Goal: Information Seeking & Learning: Learn about a topic

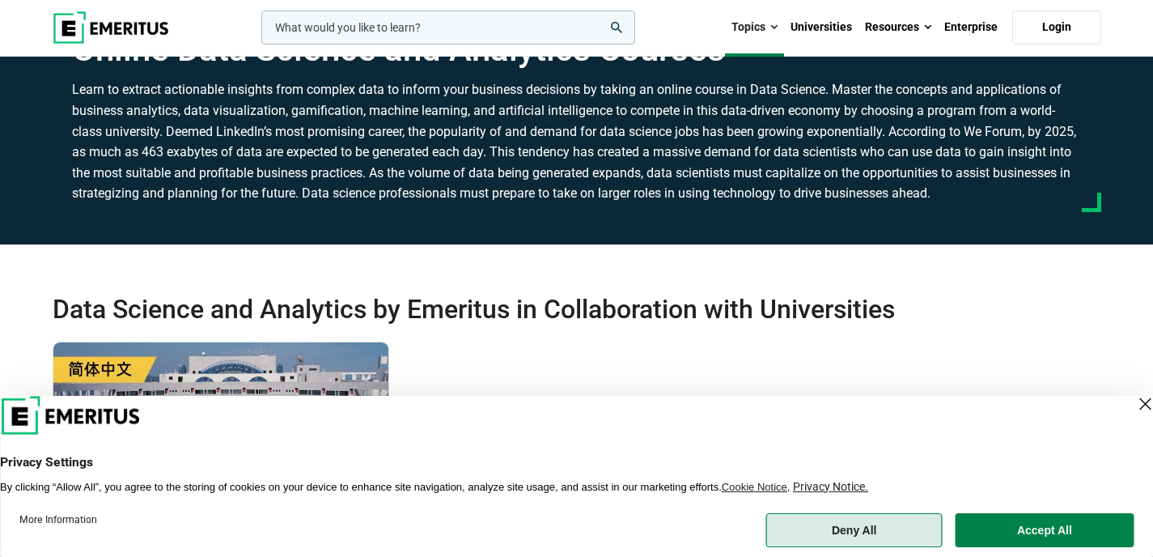
click at [884, 524] on button "Deny All" at bounding box center [854, 530] width 176 height 34
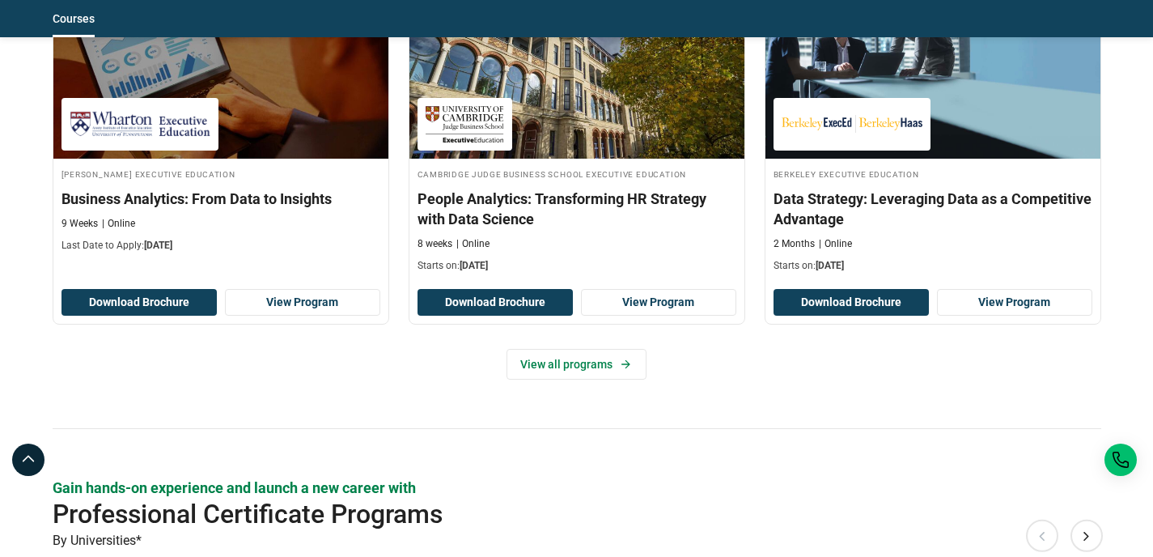
scroll to position [1436, 0]
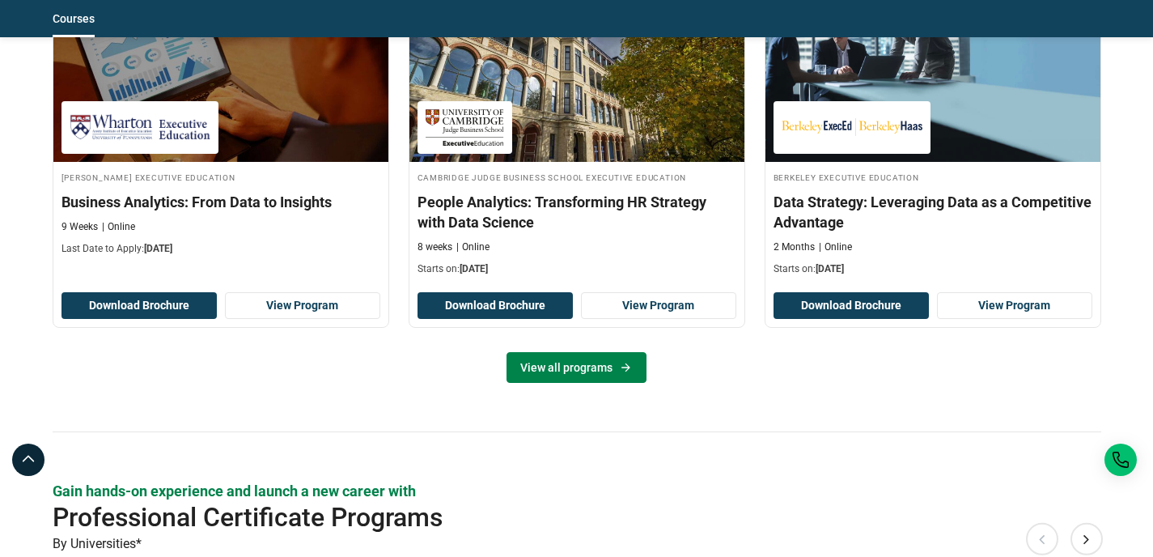
click at [606, 356] on link "View all programs" at bounding box center [577, 367] width 140 height 31
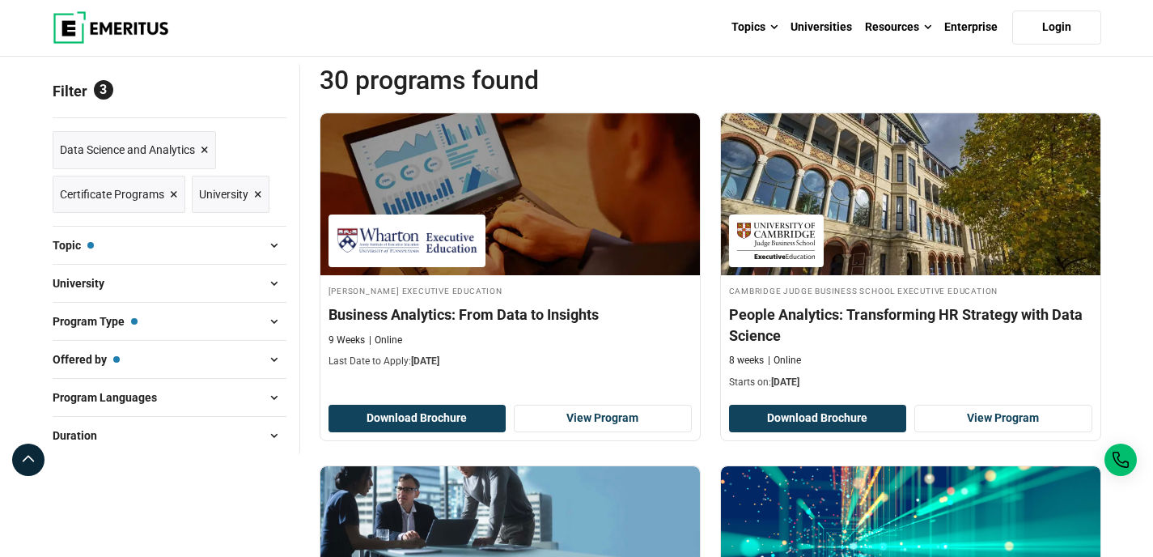
scroll to position [186, 0]
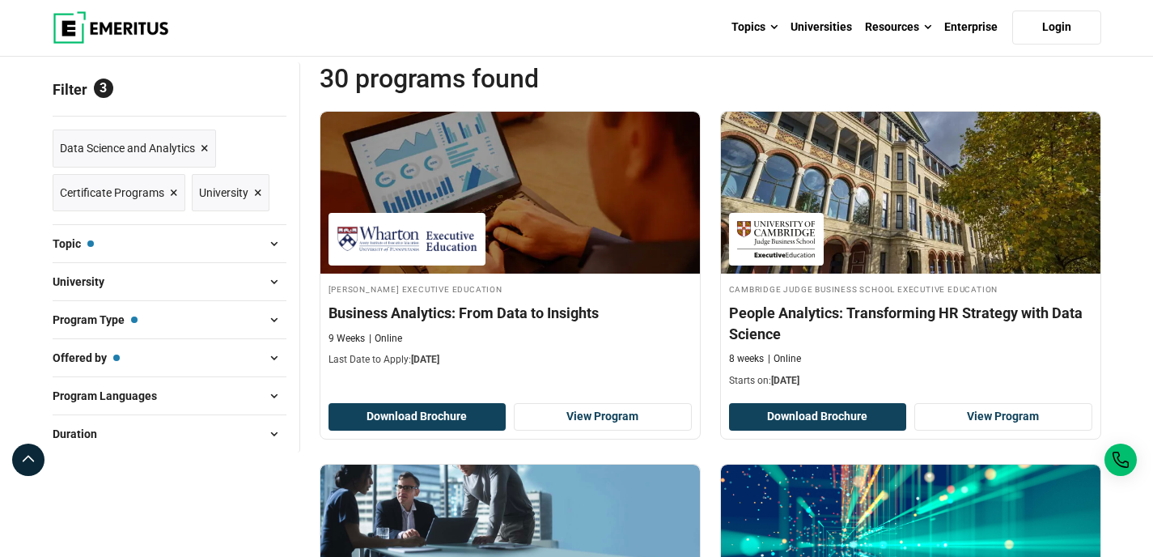
click at [270, 278] on span at bounding box center [274, 282] width 24 height 24
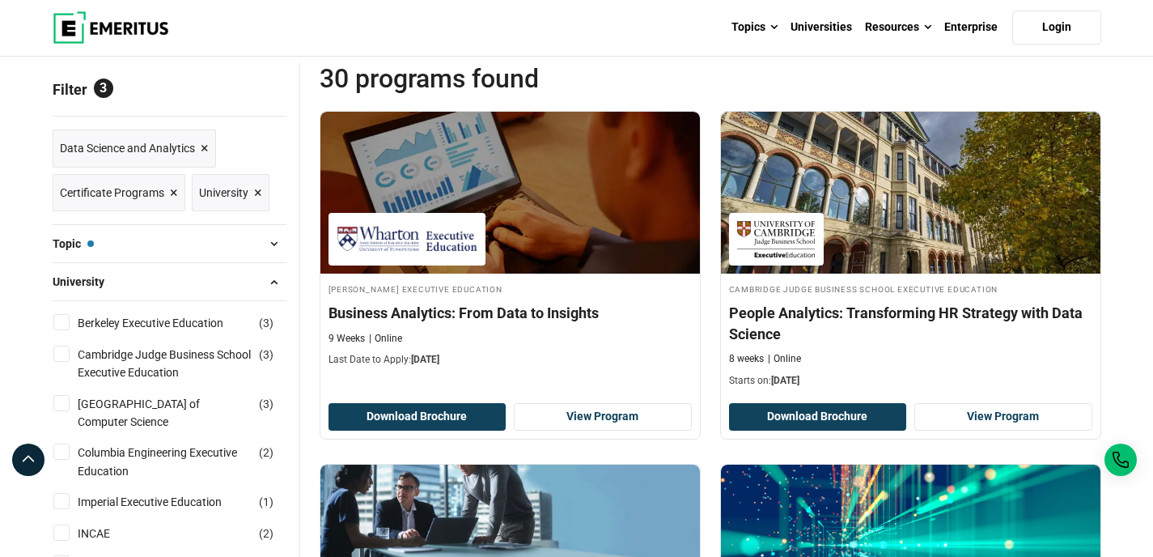
click at [57, 324] on input "Berkeley Executive Education ( 3 )" at bounding box center [61, 322] width 16 height 16
checkbox input "true"
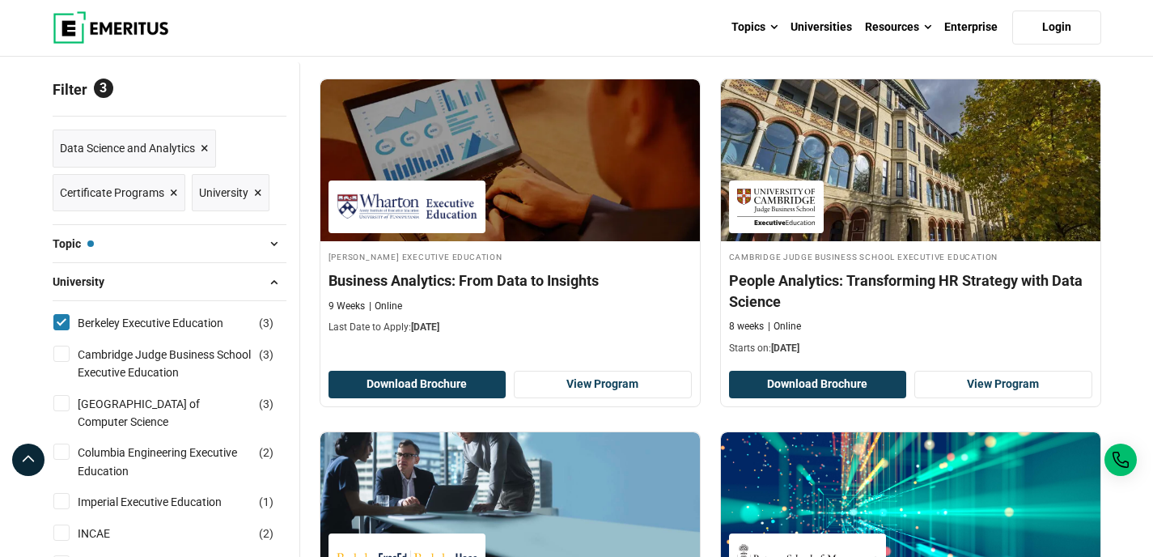
click at [57, 349] on input "Cambridge Judge Business School Executive Education ( 3 )" at bounding box center [61, 354] width 16 height 16
checkbox input "true"
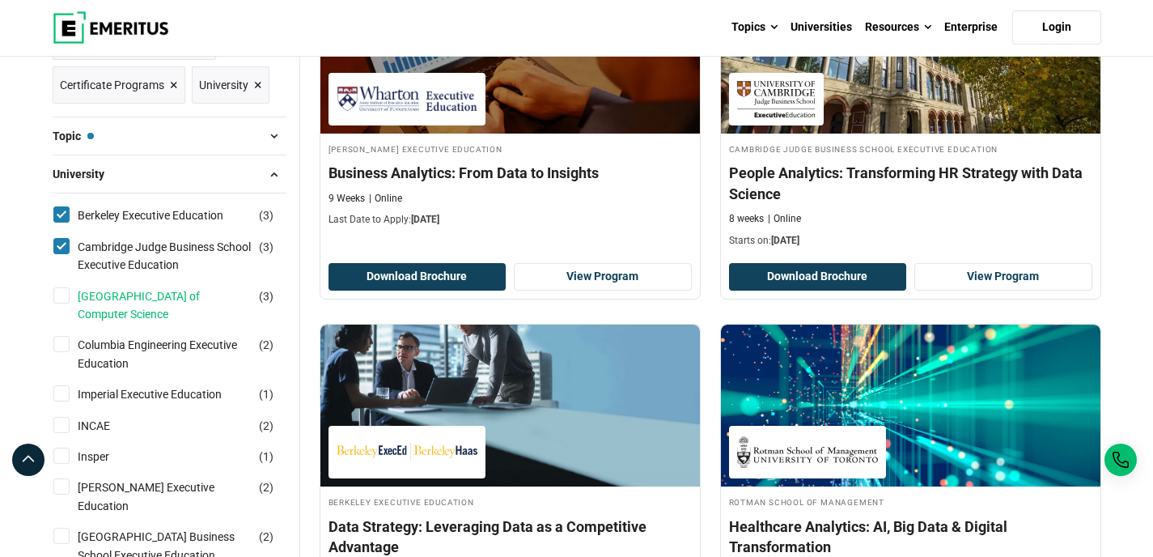
scroll to position [298, 0]
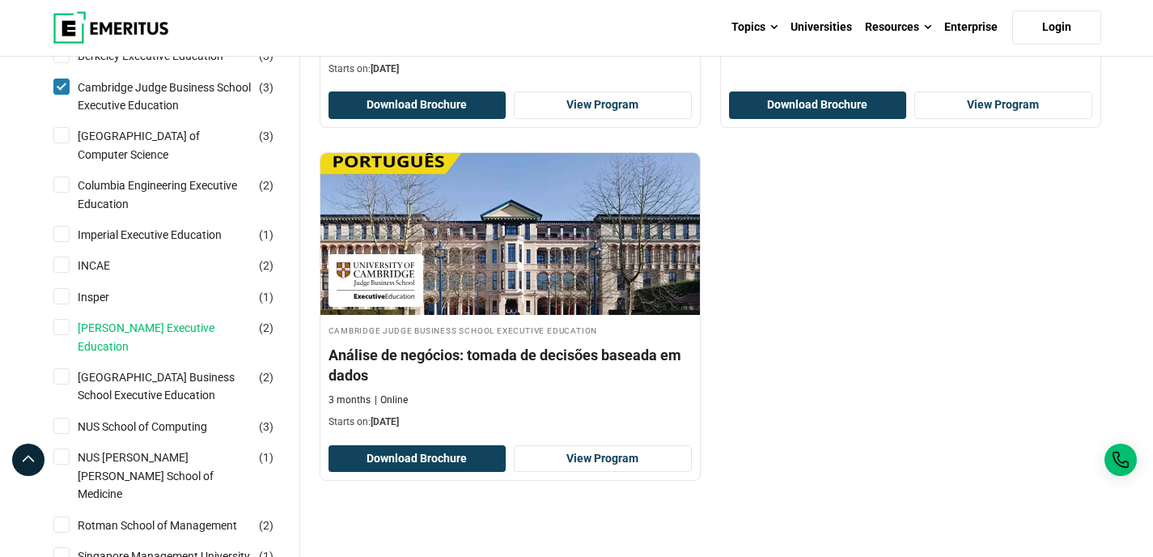
scroll to position [513, 0]
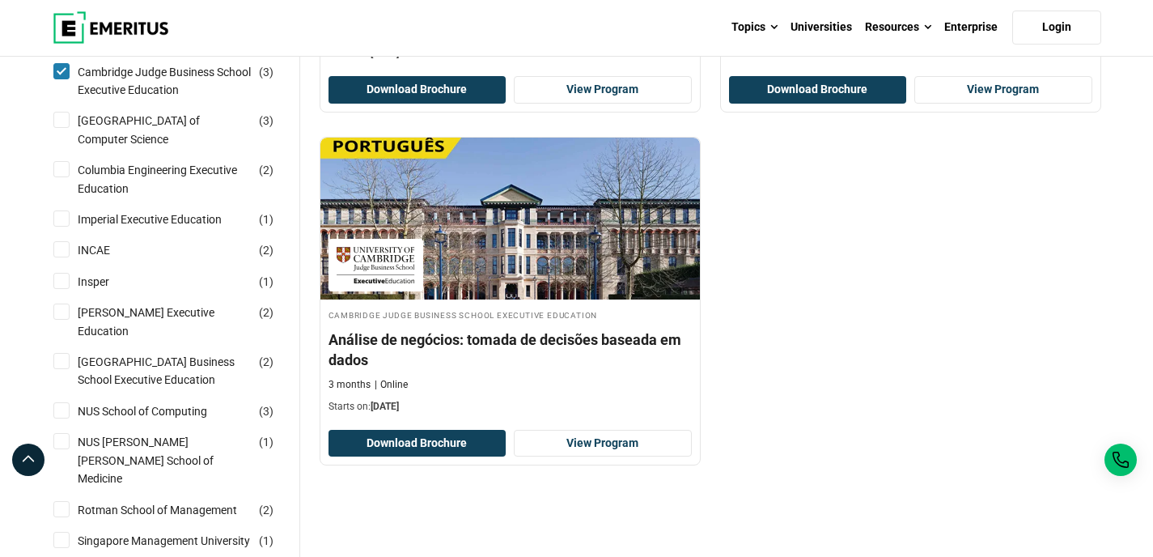
click at [58, 311] on input "Kellogg Executive Education ( 2 )" at bounding box center [61, 312] width 16 height 16
checkbox input "true"
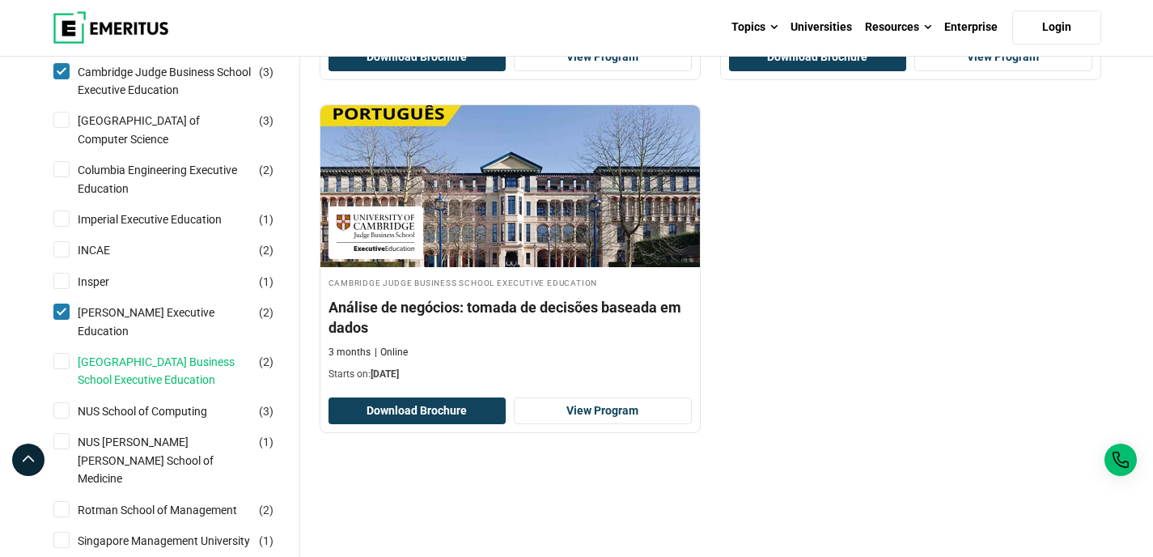
scroll to position [529, 0]
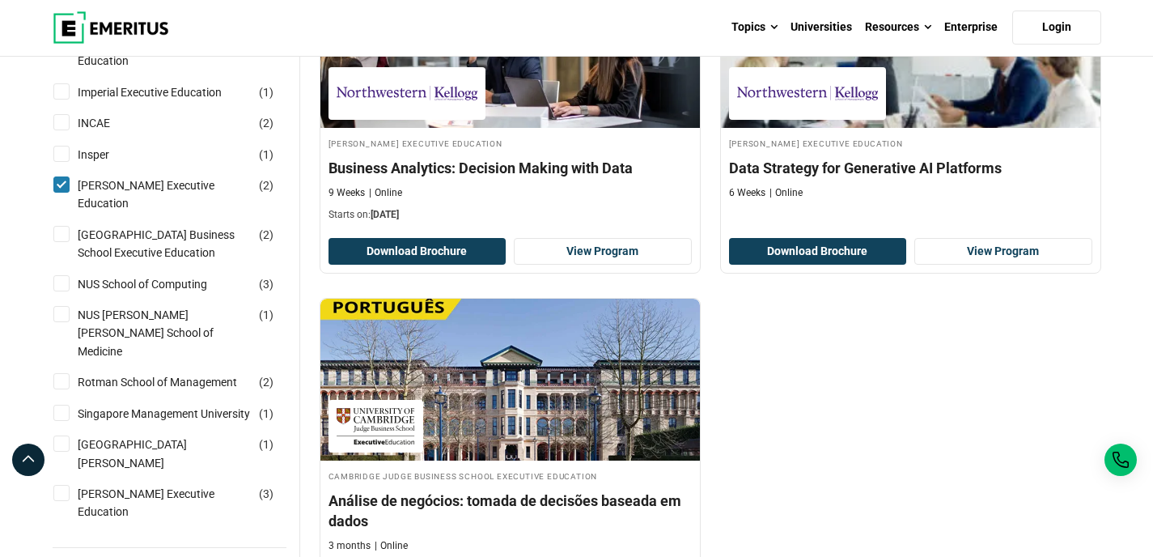
scroll to position [684, 0]
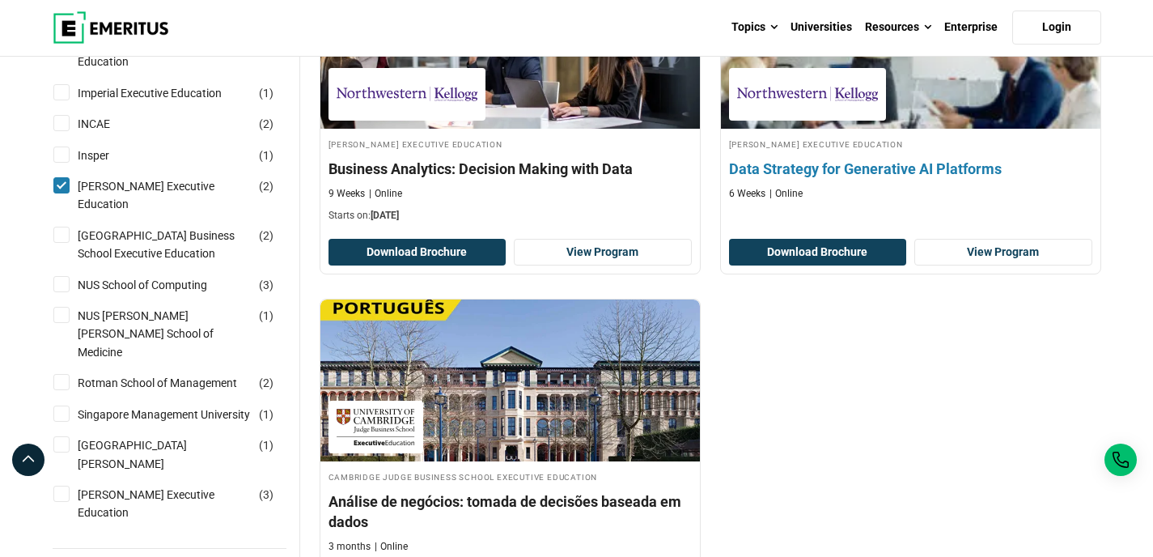
click at [800, 168] on h4 "Data Strategy for Generative AI Platforms" at bounding box center [910, 169] width 363 height 20
